Goal: Task Accomplishment & Management: Complete application form

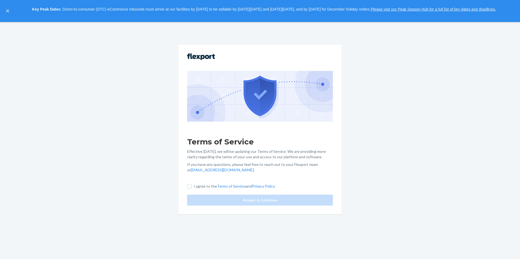
click at [189, 188] on div "Terms of Service Effective [DATE], we will be updating our Terms of Service. We…" at bounding box center [259, 129] width 163 height 169
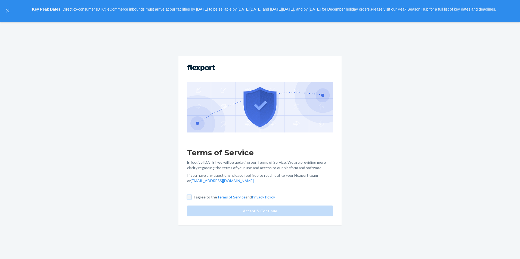
click at [189, 197] on input "I agree to the Terms of Service and Privacy Policy" at bounding box center [189, 197] width 4 height 4
checkbox input "true"
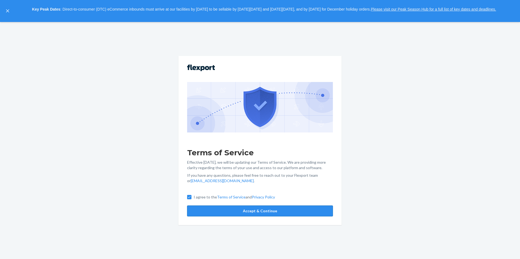
click at [201, 212] on button "Accept & Continue" at bounding box center [260, 211] width 146 height 11
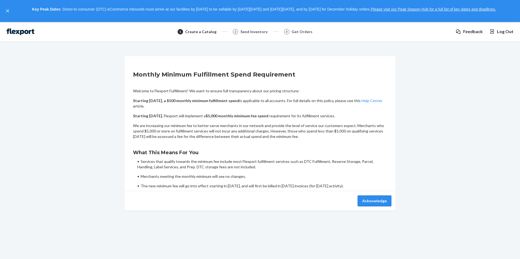
click at [381, 200] on button "Acknowledge" at bounding box center [375, 201] width 34 height 11
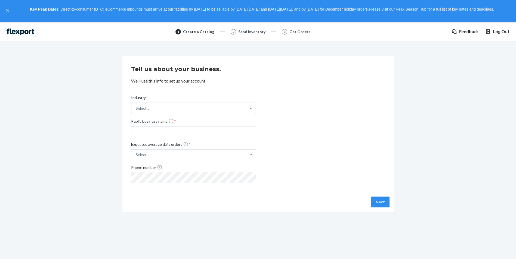
click at [222, 111] on div "Select..." at bounding box center [188, 108] width 114 height 11
click at [136, 111] on input "Industry * Select..." at bounding box center [136, 108] width 1 height 5
click at [290, 116] on div "Industry * option Office Supplies focused, 12 of 19. 19 results available. Use …" at bounding box center [258, 134] width 254 height 97
click at [244, 106] on div "Select..." at bounding box center [188, 108] width 114 height 11
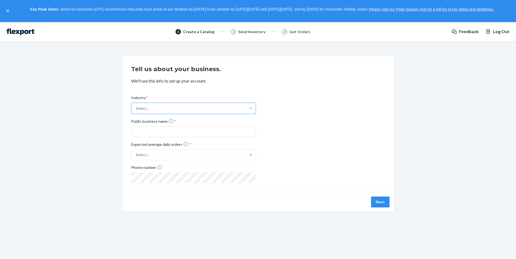
click at [136, 106] on input "Industry * Select..." at bounding box center [136, 108] width 1 height 5
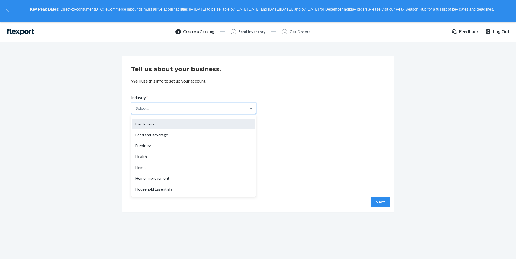
scroll to position [127, 0]
click at [306, 133] on div "Industry * option Sport & Outdoors focused, 15 of 19. 19 results available. Use…" at bounding box center [258, 134] width 254 height 97
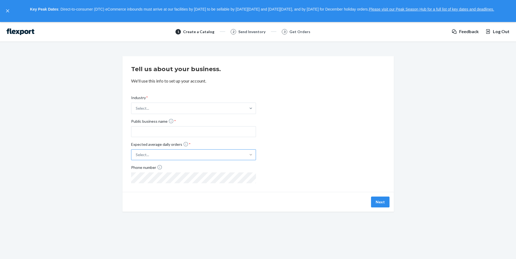
click at [327, 127] on div "Industry * Select... Public business name * Expected average daily orders * Sel…" at bounding box center [258, 134] width 254 height 97
click at [222, 106] on div "Select..." at bounding box center [188, 108] width 114 height 11
click at [136, 106] on input "Industry * Select..." at bounding box center [136, 108] width 1 height 5
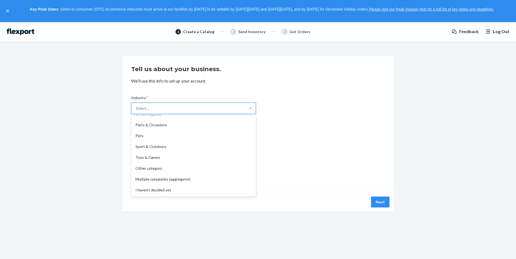
click at [306, 128] on div "Industry * option Pets focused, 14 of 19. 19 results available. Use Up and Down…" at bounding box center [258, 134] width 254 height 97
